Goal: Task Accomplishment & Management: Manage account settings

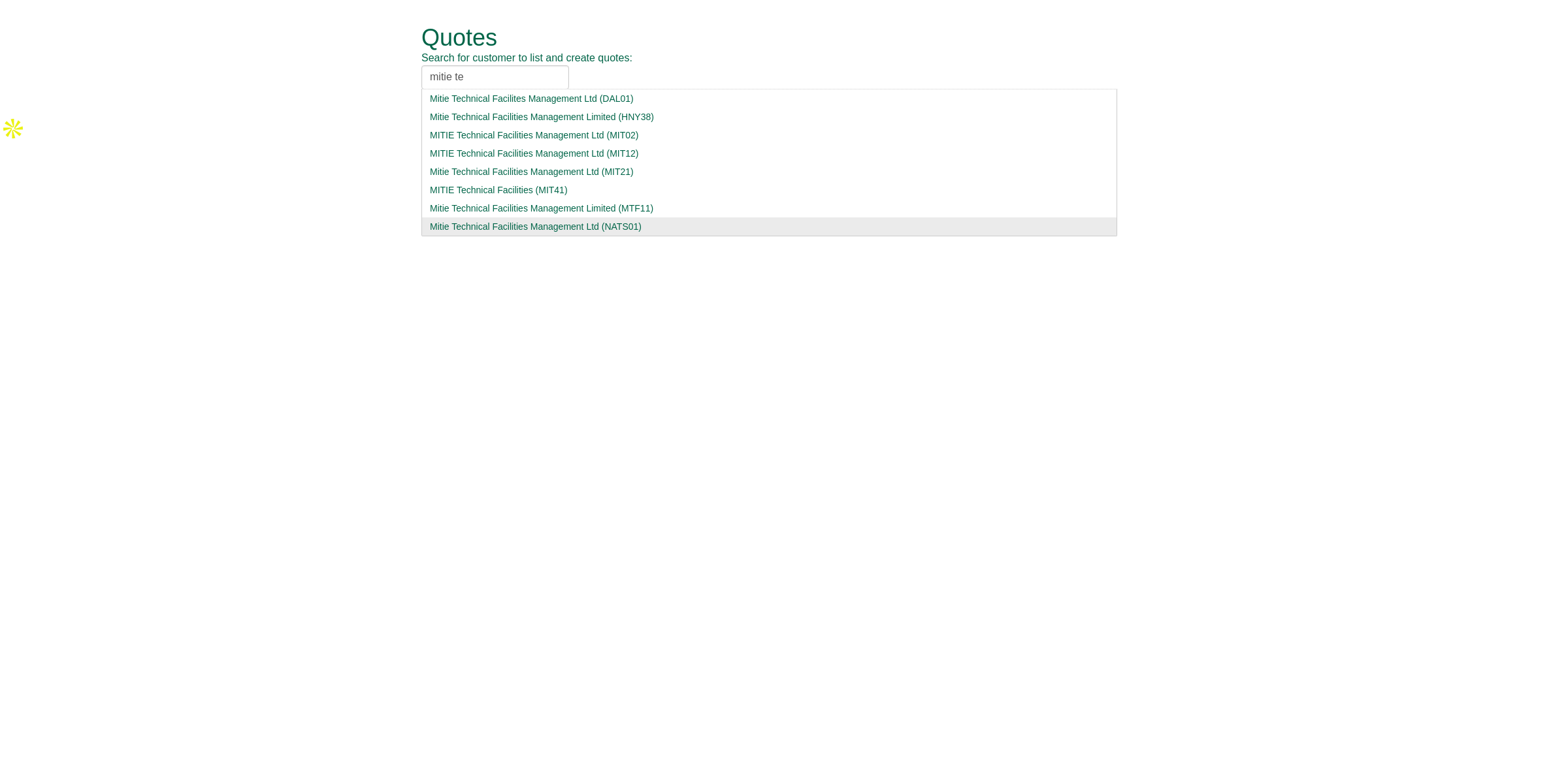
type input "mitie te"
click at [538, 227] on div "Mitie Technical Facilities Management Ltd (NATS01)" at bounding box center [769, 226] width 679 height 13
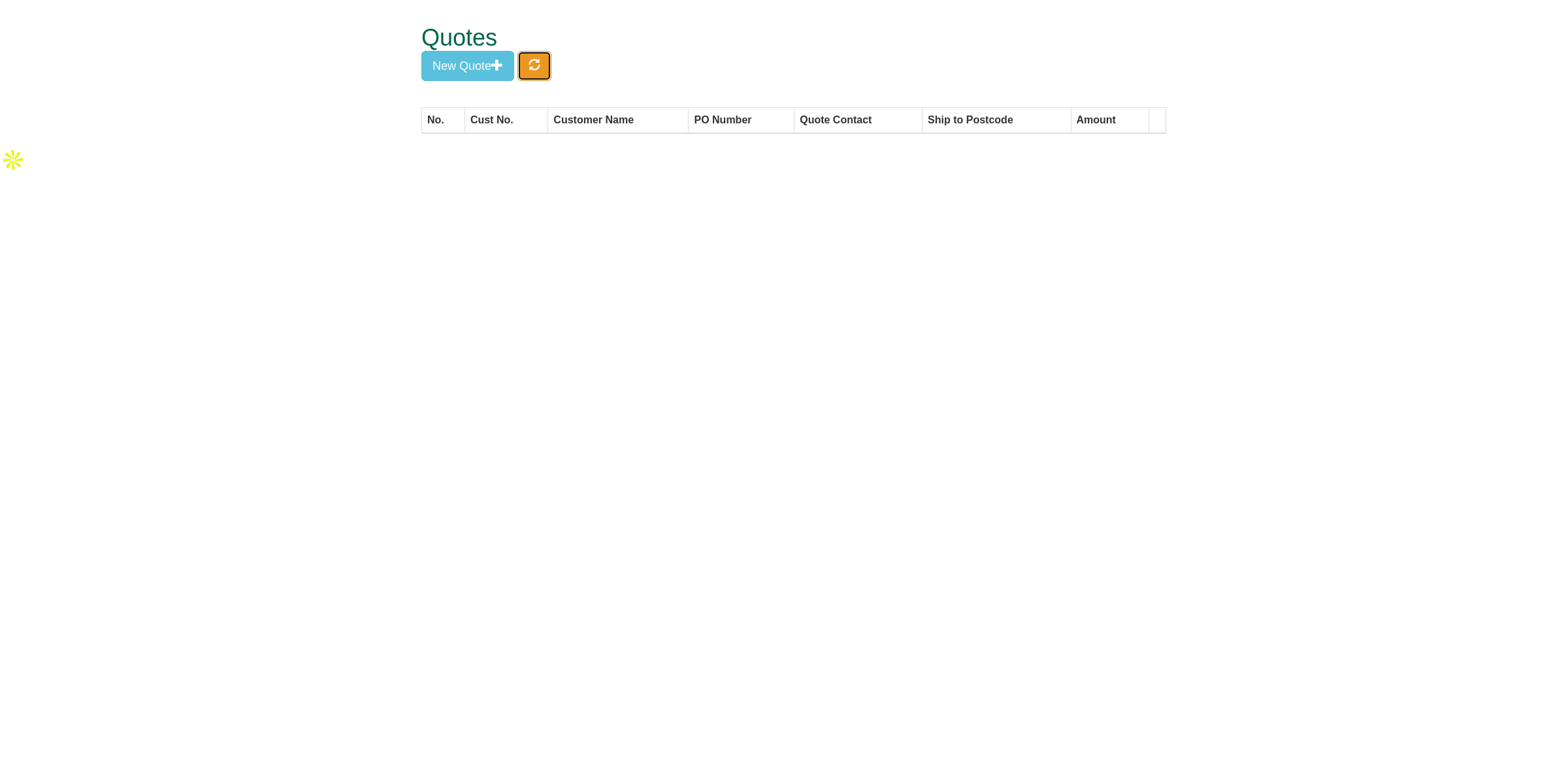
click at [543, 63] on button "button" at bounding box center [534, 66] width 34 height 30
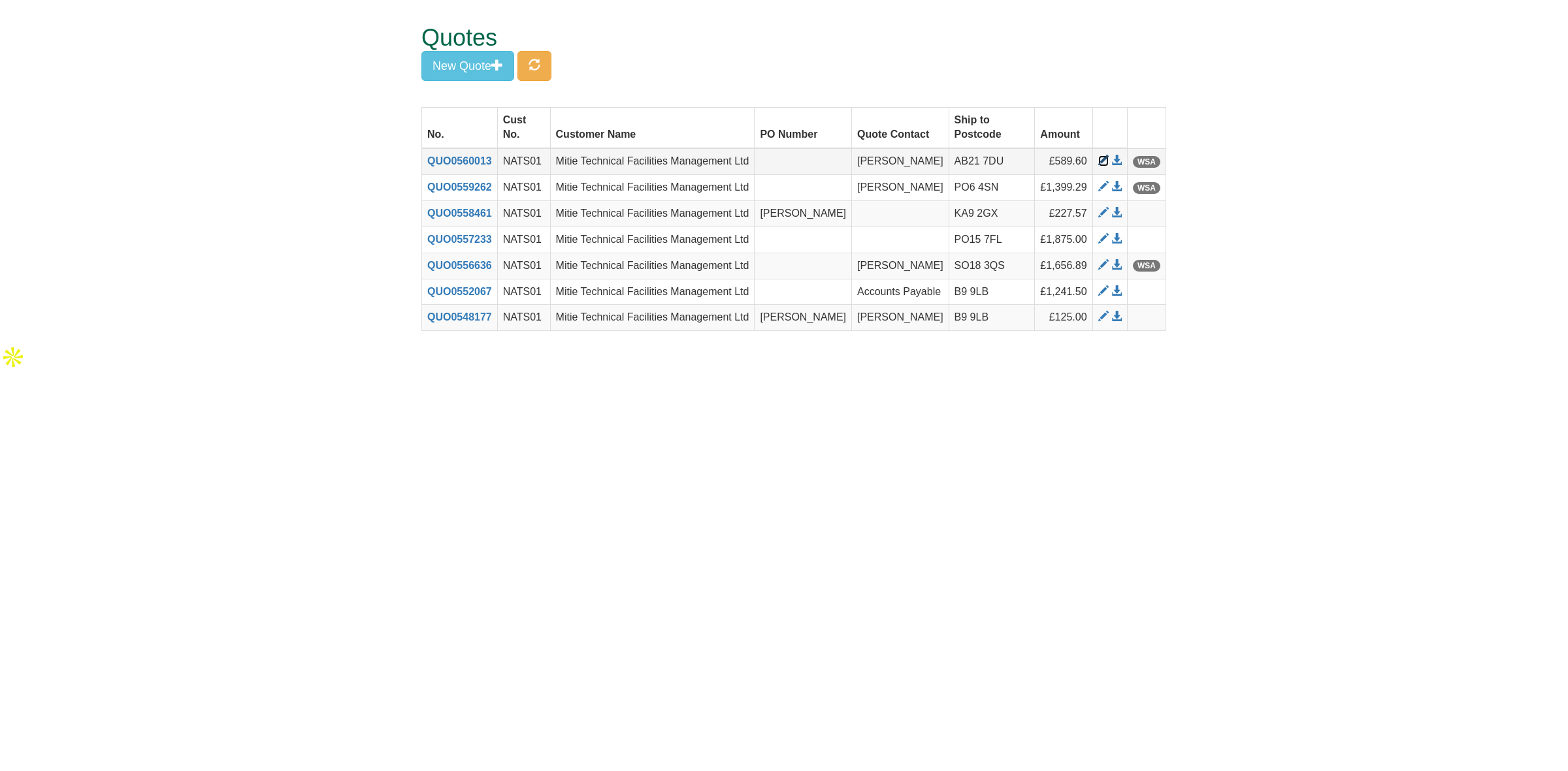
click at [1100, 158] on span at bounding box center [1103, 160] width 10 height 10
click at [1114, 183] on span at bounding box center [1117, 186] width 10 height 10
click at [1105, 188] on span at bounding box center [1103, 186] width 10 height 10
click at [1117, 186] on span at bounding box center [1117, 186] width 10 height 10
click at [1101, 188] on span at bounding box center [1103, 186] width 10 height 10
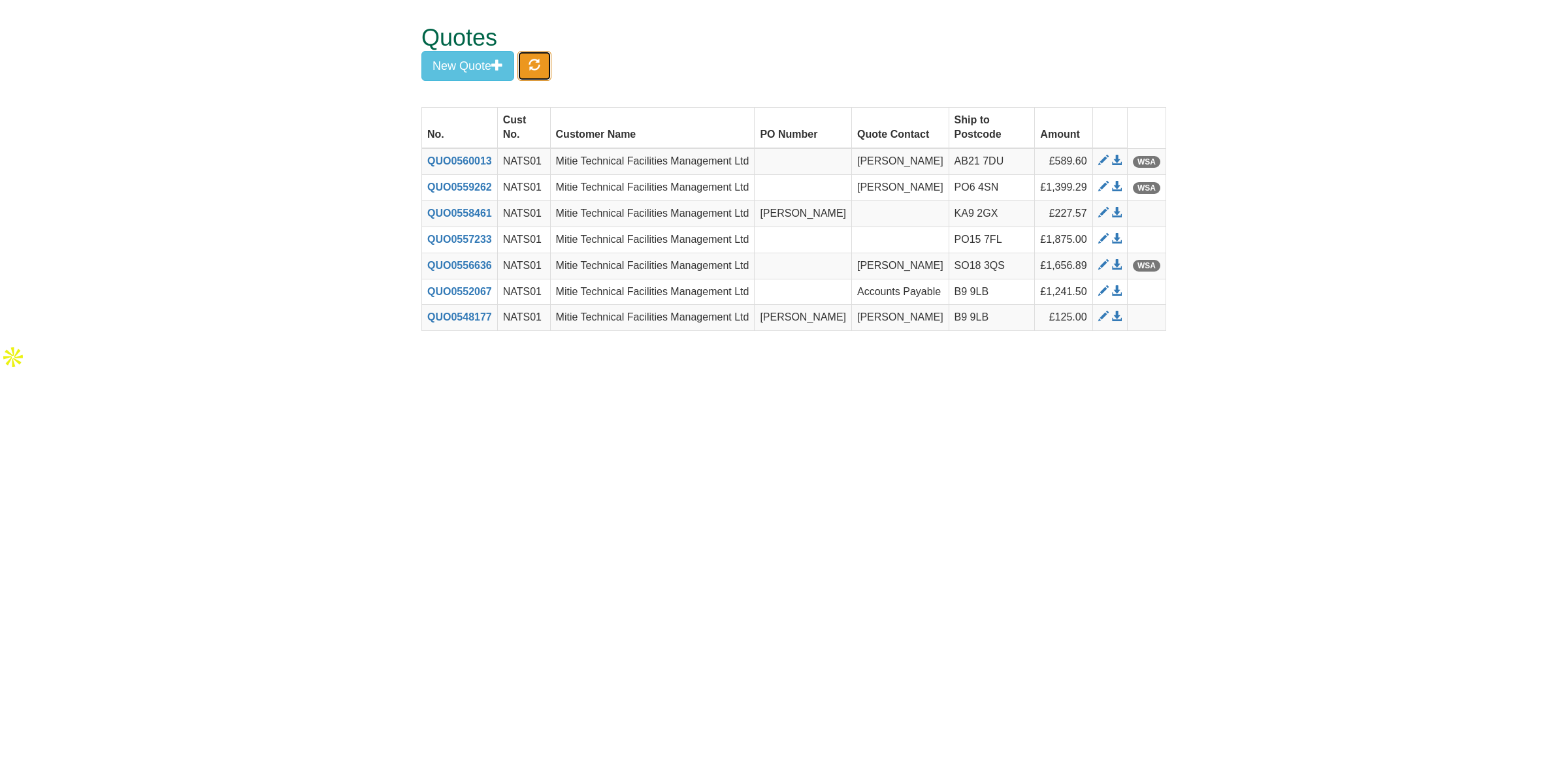
click at [544, 57] on button "button" at bounding box center [534, 66] width 34 height 30
click at [1118, 185] on span at bounding box center [1117, 186] width 10 height 10
click at [549, 61] on button "button" at bounding box center [534, 66] width 34 height 30
click at [1114, 158] on span at bounding box center [1117, 160] width 10 height 10
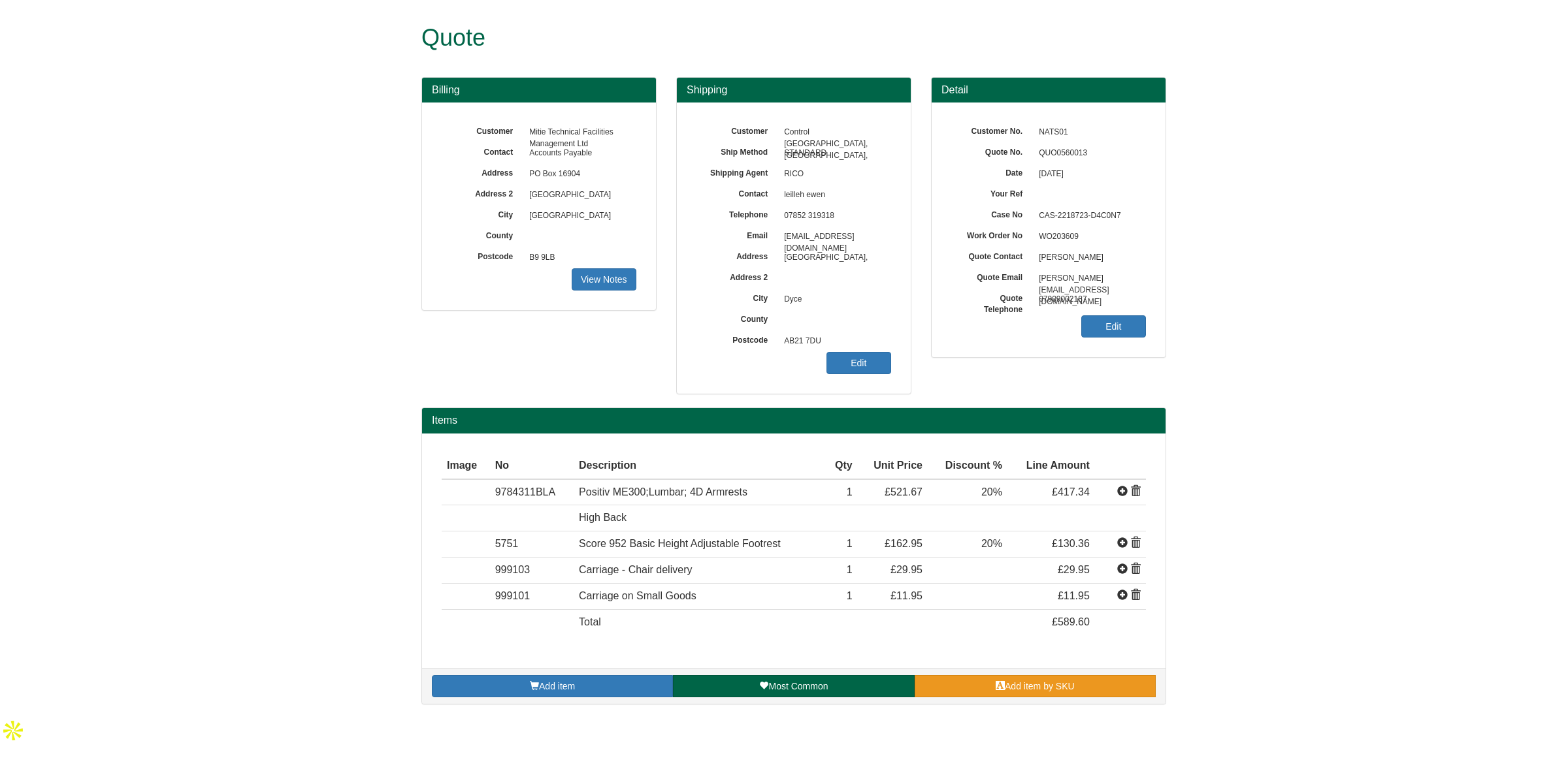
click at [983, 679] on link "Add item by SKU" at bounding box center [1035, 686] width 241 height 22
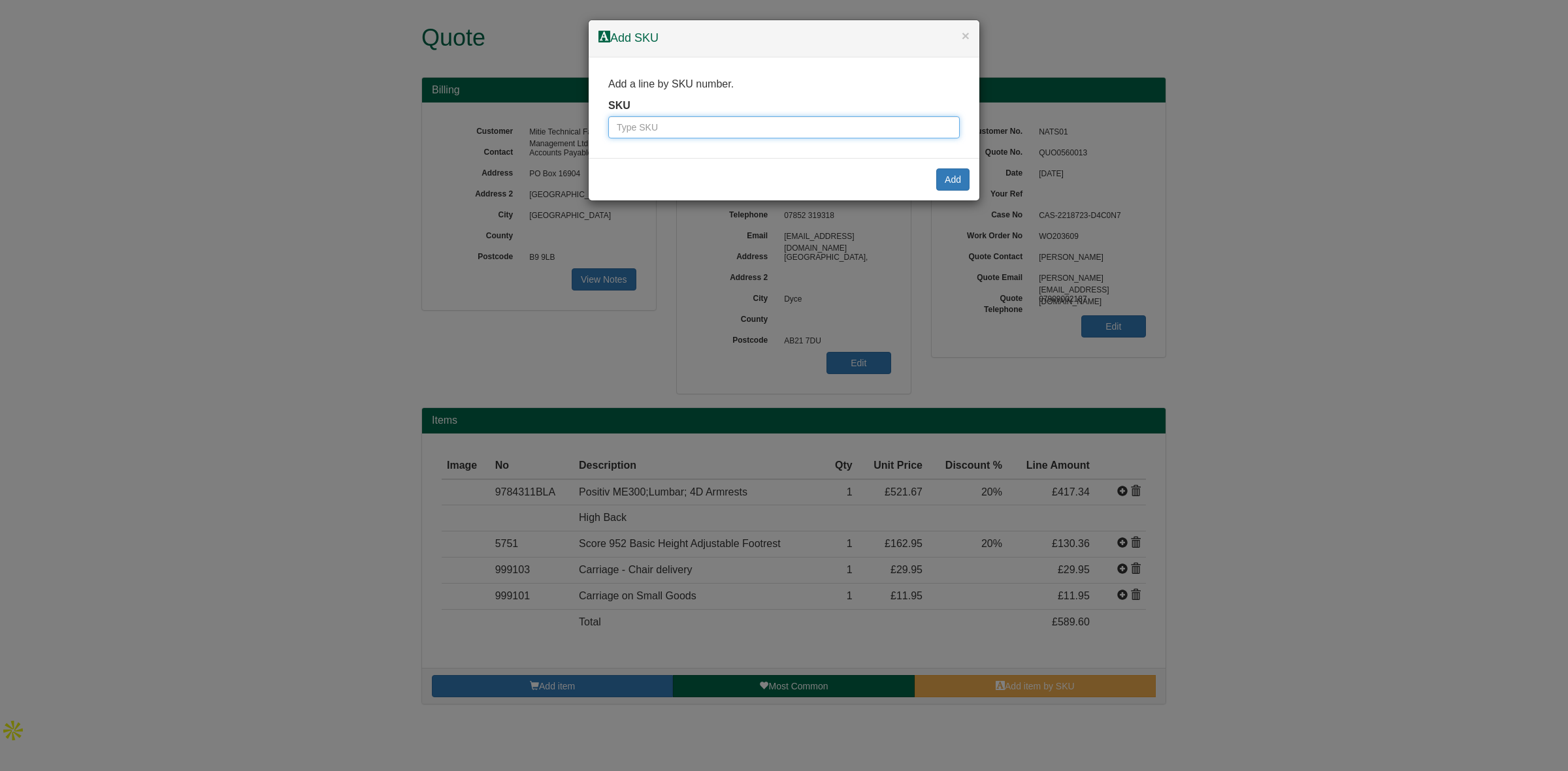
click at [652, 125] on input "text" at bounding box center [784, 127] width 351 height 22
paste input "99900"
type input "99900"
click at [947, 181] on button "Add" at bounding box center [952, 180] width 33 height 22
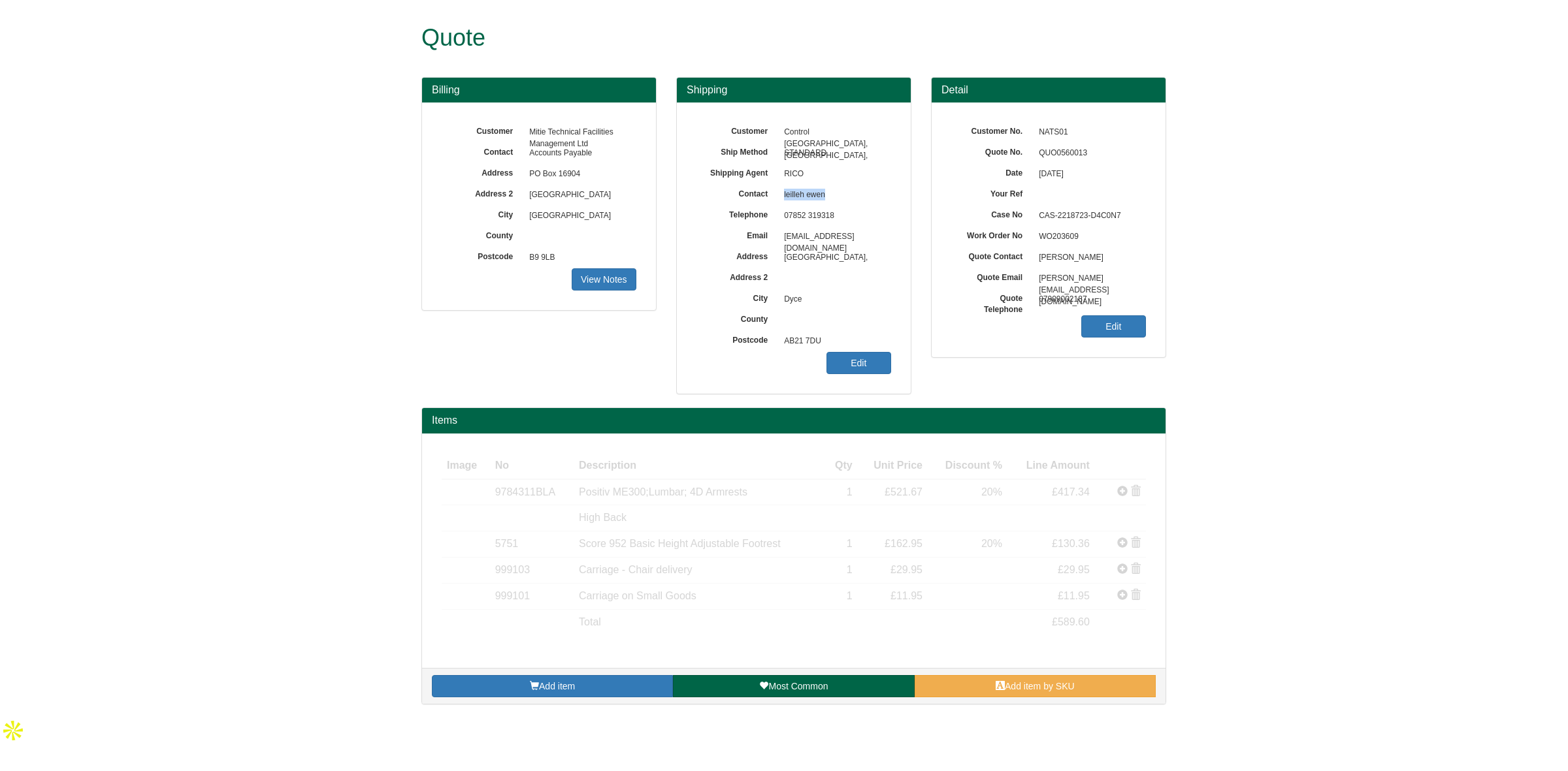
drag, startPoint x: 827, startPoint y: 198, endPoint x: 777, endPoint y: 199, distance: 50.0
click at [777, 199] on span "leilleh ewen" at bounding box center [834, 195] width 114 height 21
copy span "leilleh ewen"
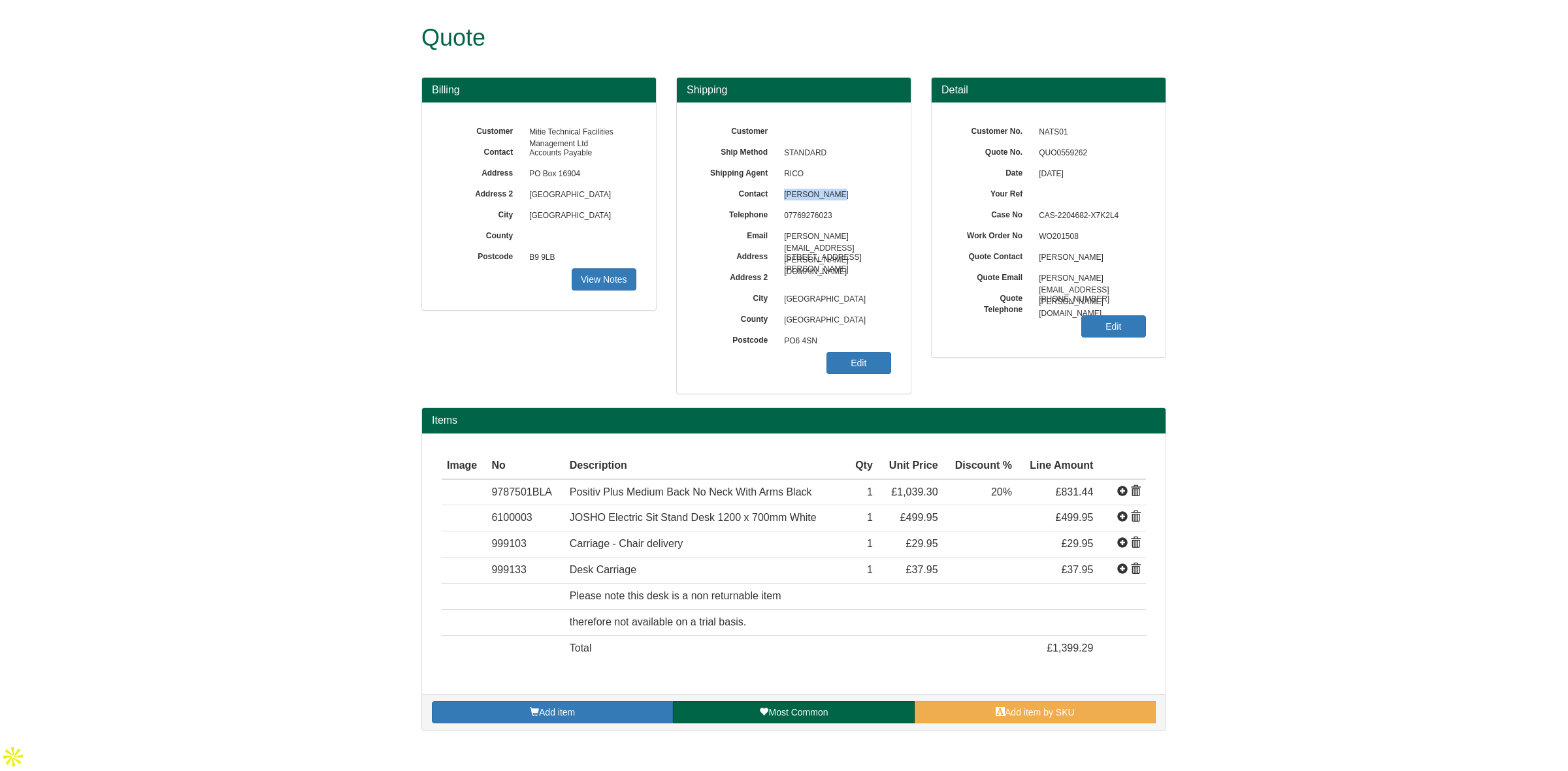
drag, startPoint x: 837, startPoint y: 195, endPoint x: 784, endPoint y: 201, distance: 53.3
click at [784, 201] on span "Emma Barclay" at bounding box center [834, 195] width 114 height 21
copy span "Emma Barclay"
click at [862, 372] on link "Edit" at bounding box center [858, 363] width 65 height 22
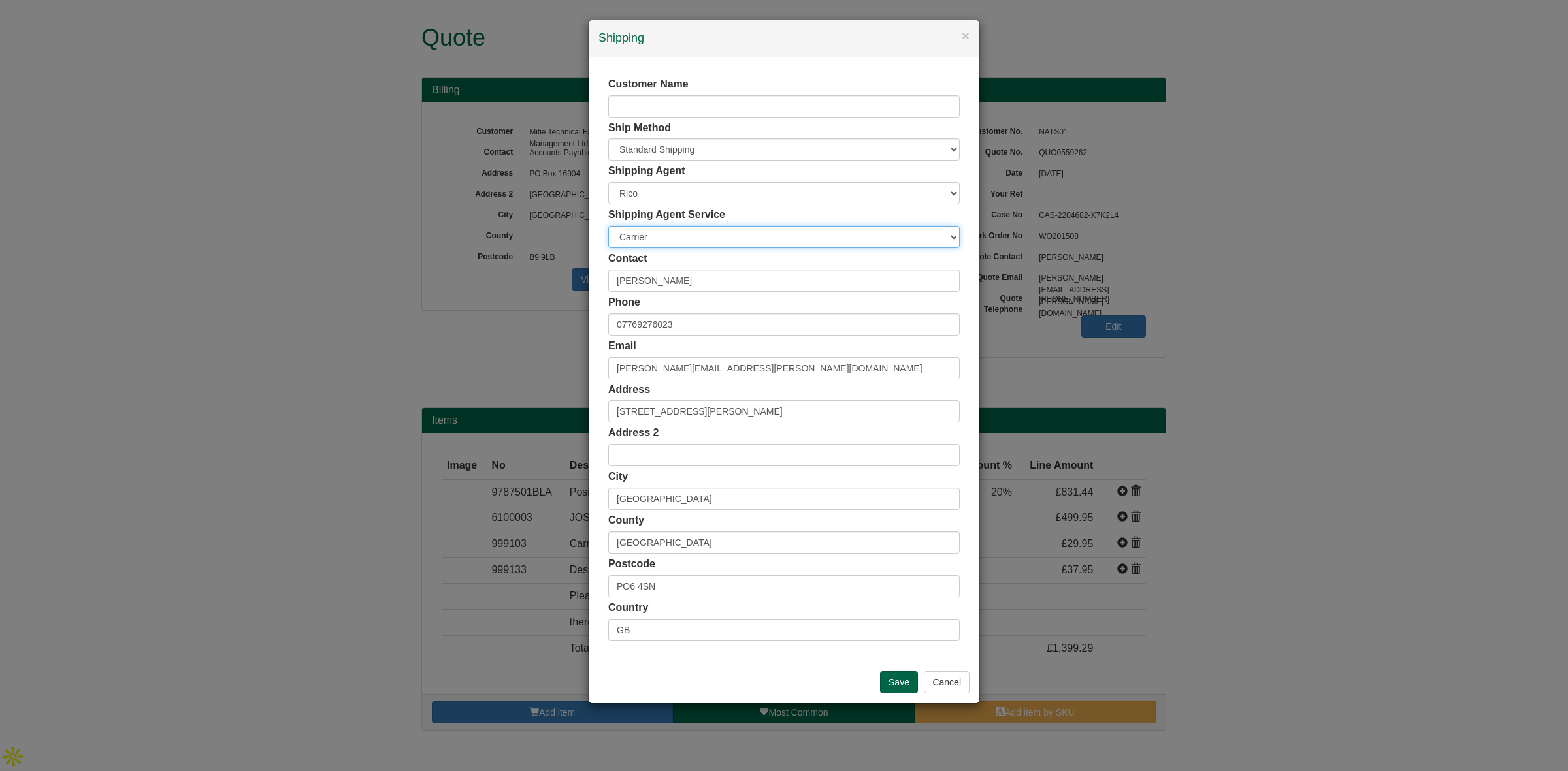
click at [681, 242] on select "Carrier White Glove" at bounding box center [784, 237] width 351 height 22
select select "TS-DELASS"
click at [608, 226] on select "Carrier White Glove" at bounding box center [784, 237] width 351 height 22
click at [906, 683] on input "Save" at bounding box center [899, 682] width 38 height 22
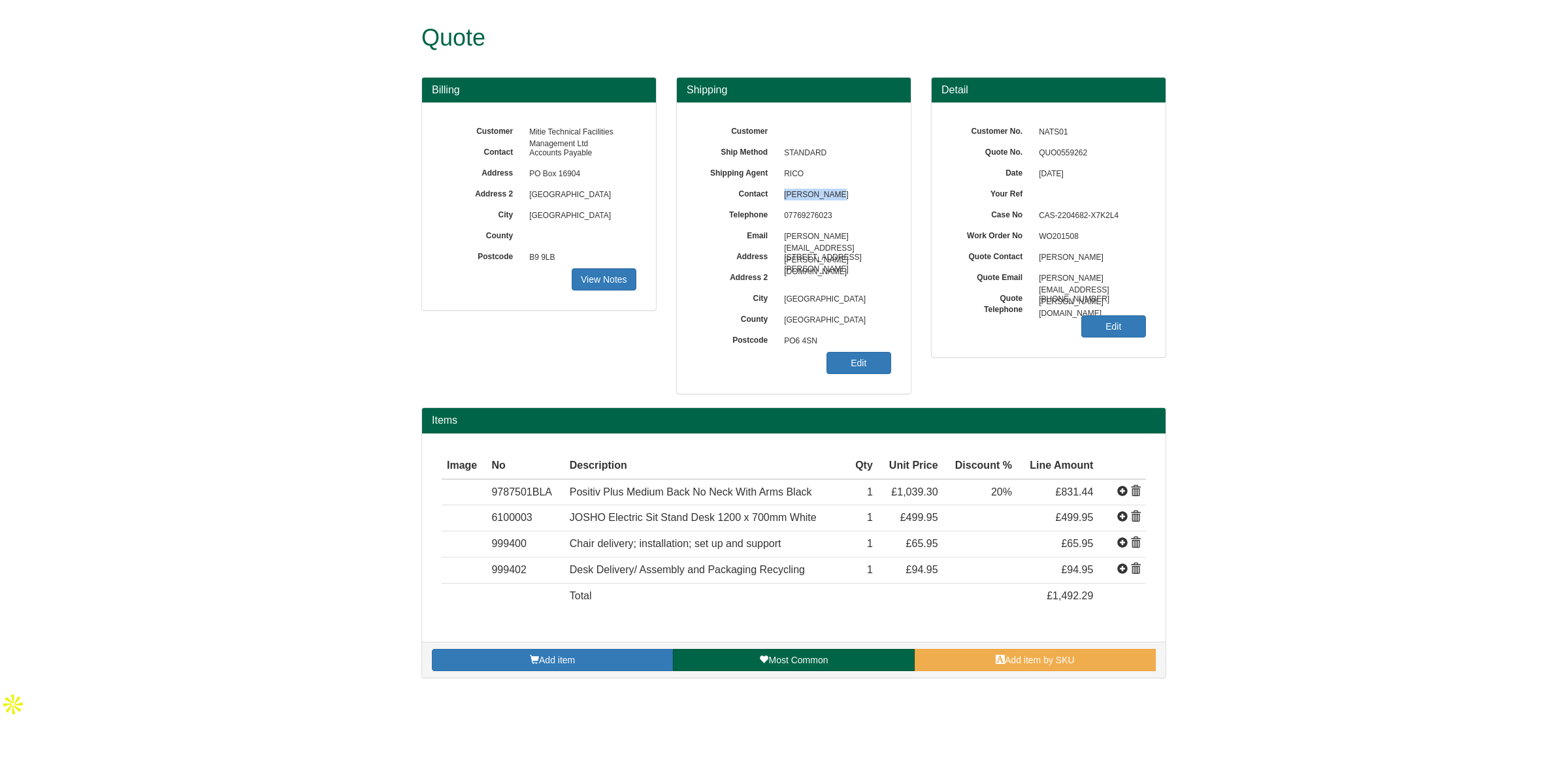
drag, startPoint x: 840, startPoint y: 191, endPoint x: 782, endPoint y: 199, distance: 58.5
click at [782, 199] on span "Emma Barclay" at bounding box center [834, 195] width 114 height 21
copy span "Emma Barclay"
